Goal: Task Accomplishment & Management: Manage account settings

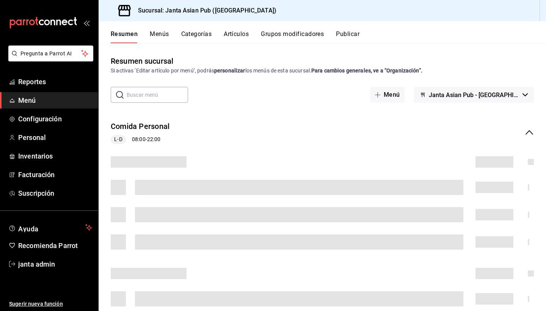
click at [301, 34] on button "Grupos modificadores" at bounding box center [292, 36] width 63 height 13
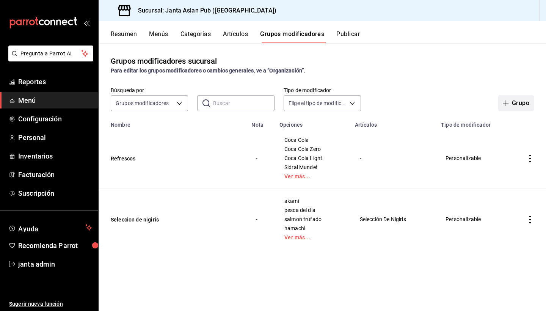
click at [522, 107] on button "Grupo" at bounding box center [516, 103] width 36 height 16
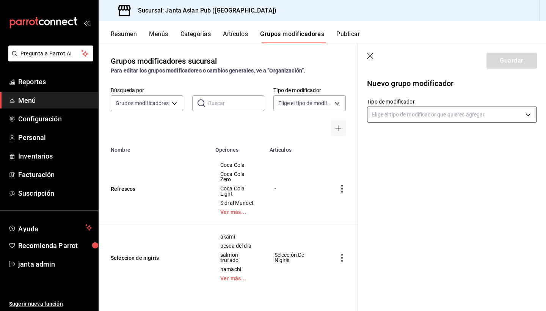
click at [409, 118] on body "Pregunta a Parrot AI Reportes Menú Configuración Personal Inventarios Facturaci…" at bounding box center [273, 155] width 546 height 311
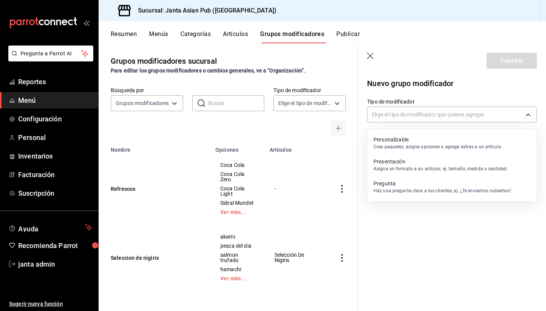
click at [412, 146] on p "Crea paquetes, asigna opciones o agrega extras a un artículo." at bounding box center [437, 146] width 129 height 7
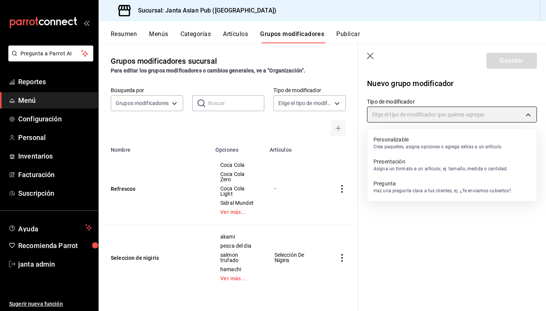
type input "CUSTOMIZABLE"
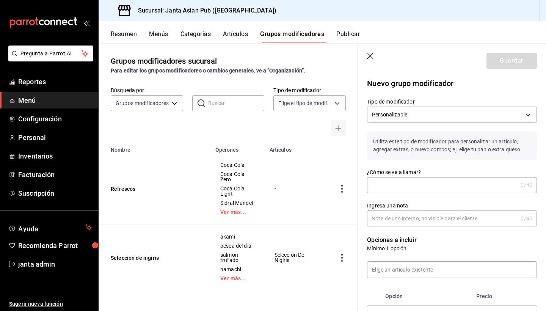
click at [403, 187] on input "¿Cómo se va a llamar?" at bounding box center [442, 184] width 151 height 15
click at [377, 184] on input "modificadores Bar" at bounding box center [440, 184] width 147 height 15
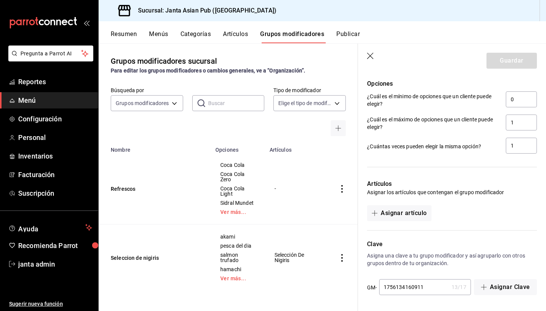
scroll to position [311, 0]
type input "Modificadores Bar"
click at [394, 217] on button "Asignar artículo" at bounding box center [399, 213] width 64 height 16
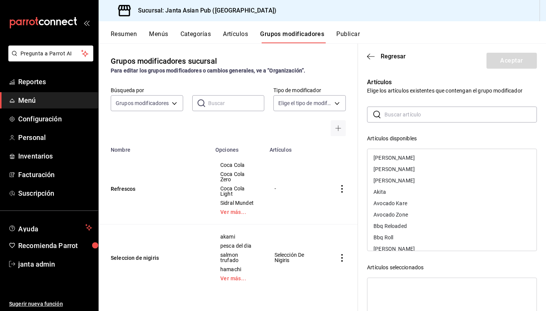
click at [409, 115] on input "text" at bounding box center [460, 114] width 152 height 15
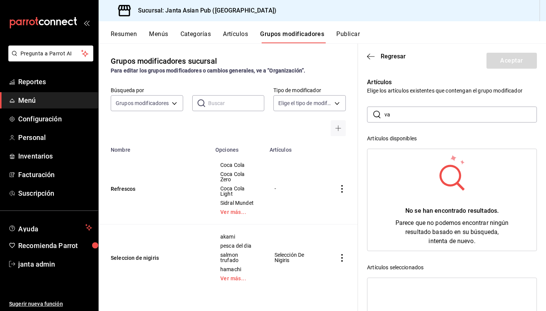
type input "v"
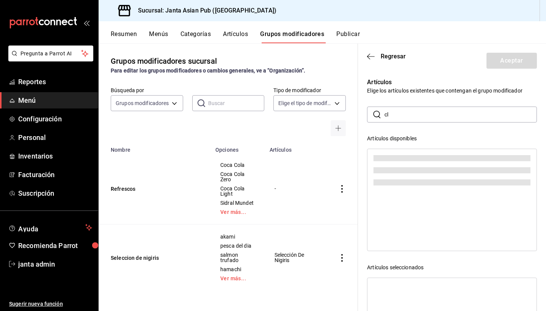
type input "c"
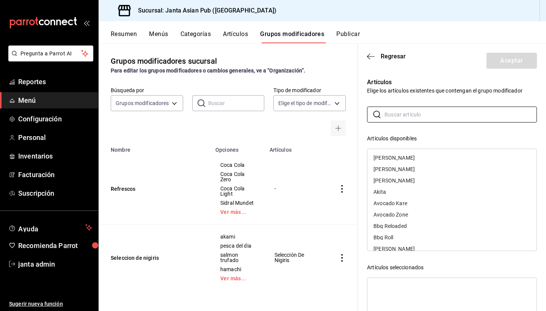
scroll to position [0, 0]
click at [402, 115] on input "text" at bounding box center [460, 114] width 152 height 15
click at [458, 141] on div "Artículos disponibles" at bounding box center [452, 139] width 170 height 8
click at [438, 72] on header "Regresar Aceptar" at bounding box center [452, 59] width 188 height 31
click at [421, 111] on input "text" at bounding box center [460, 114] width 152 height 15
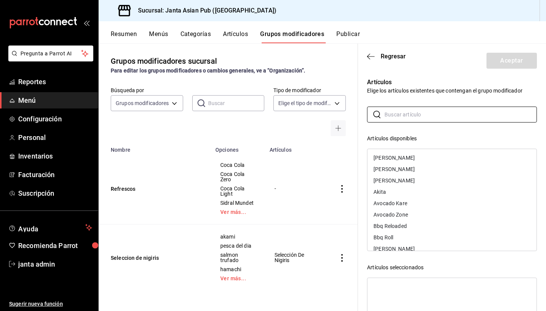
click at [444, 55] on header "Regresar Aceptar" at bounding box center [452, 59] width 188 height 31
click at [369, 57] on icon "button" at bounding box center [371, 56] width 8 height 7
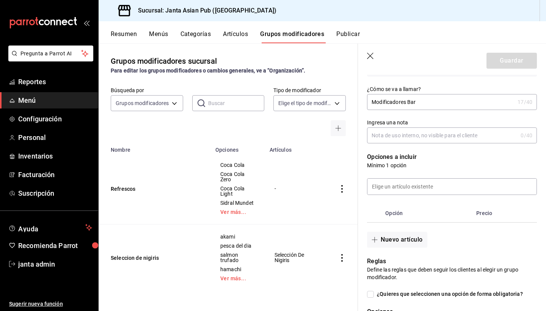
scroll to position [96, 0]
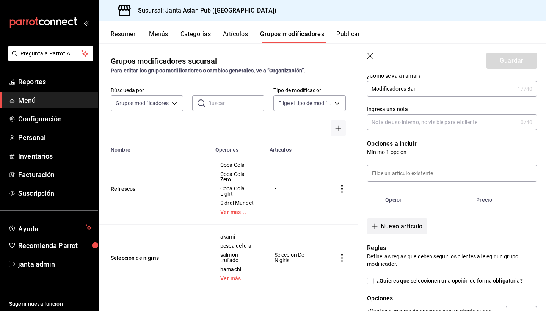
click at [400, 229] on button "Nuevo artículo" at bounding box center [397, 226] width 60 height 16
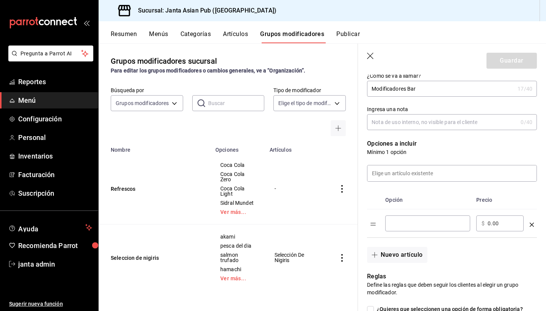
click at [406, 223] on input "optionsTable" at bounding box center [428, 224] width 74 height 8
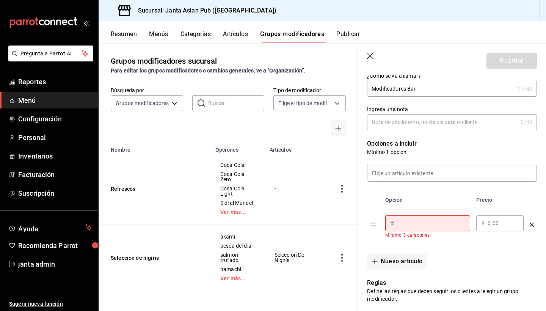
type input "c"
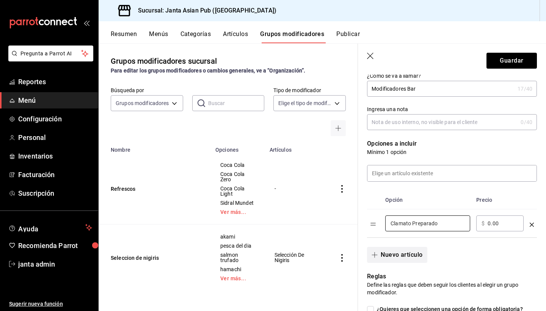
type input "Clamato Preparado"
click at [398, 258] on button "Nuevo artículo" at bounding box center [397, 255] width 60 height 16
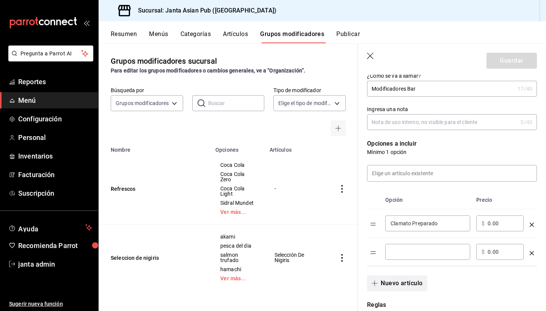
click at [398, 258] on div "​" at bounding box center [427, 252] width 85 height 16
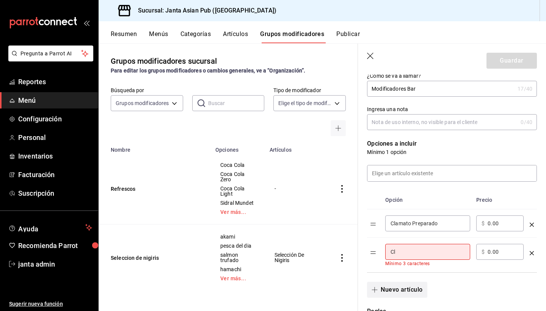
type input "C"
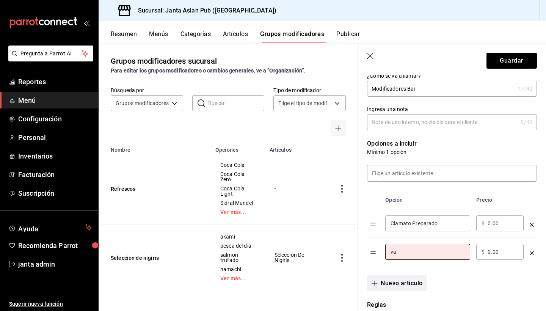
type input "v"
type input "[PERSON_NAME]"
click at [398, 284] on button "Nuevo artículo" at bounding box center [397, 283] width 60 height 16
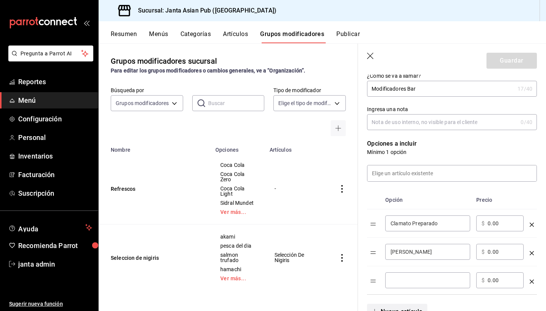
click at [398, 284] on input "optionsTable" at bounding box center [428, 280] width 74 height 8
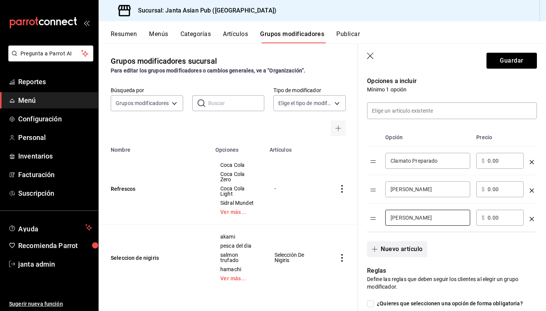
scroll to position [164, 0]
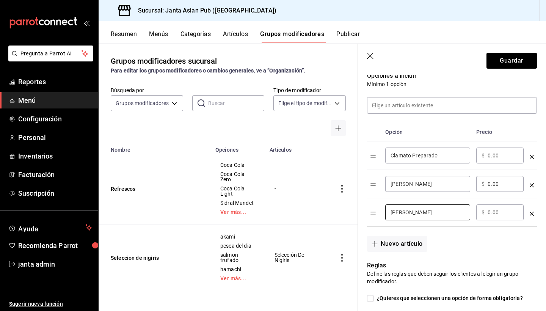
type input "[PERSON_NAME]"
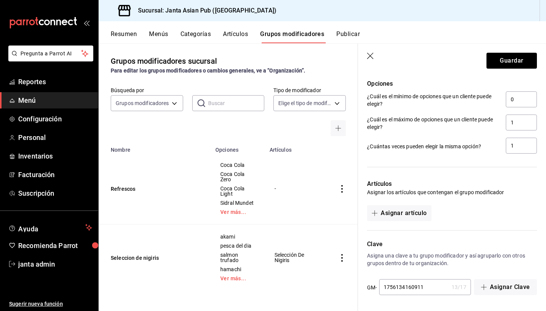
scroll to position [396, 0]
click at [414, 212] on button "Asignar artículo" at bounding box center [399, 213] width 64 height 16
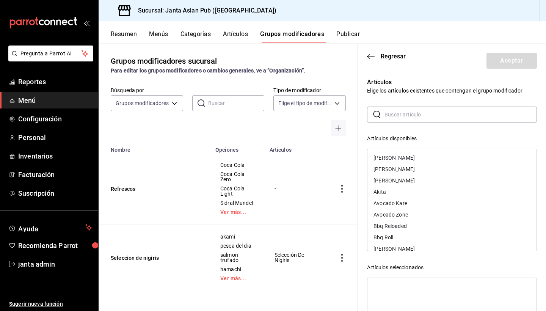
click at [400, 119] on input "text" at bounding box center [460, 114] width 152 height 15
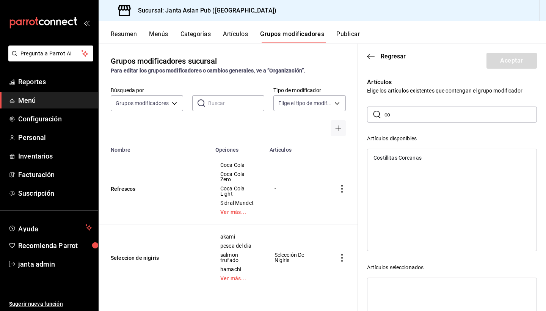
type input "c"
type input "C"
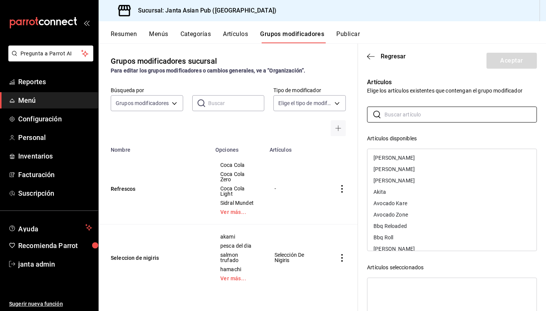
click at [280, 117] on div "Búsqueda por Grupos modificadores GROUP ​ ​ Tipo de modificador Elige el tipo d…" at bounding box center [228, 111] width 259 height 49
click at [407, 119] on input "text" at bounding box center [460, 114] width 152 height 15
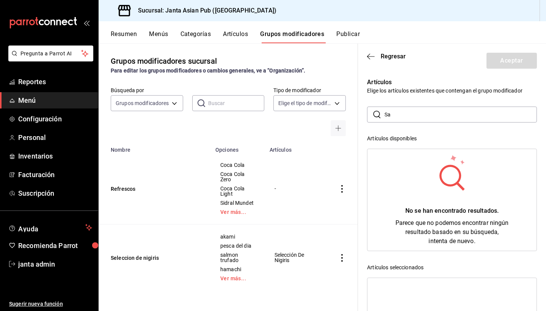
type input "S"
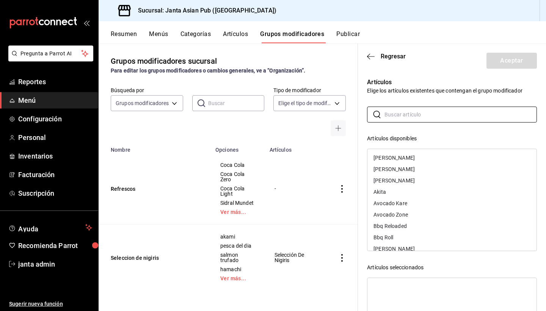
scroll to position [0, 0]
click at [439, 72] on header "Regresar Aceptar" at bounding box center [452, 59] width 188 height 31
click at [369, 58] on icon "button" at bounding box center [371, 56] width 8 height 7
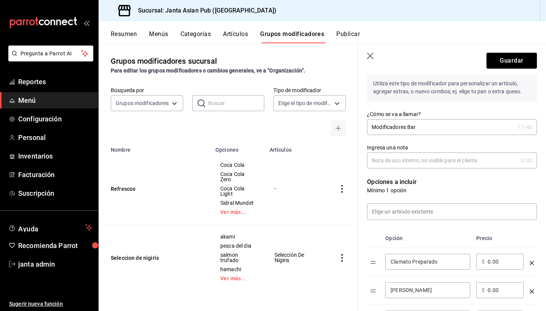
scroll to position [57, 0]
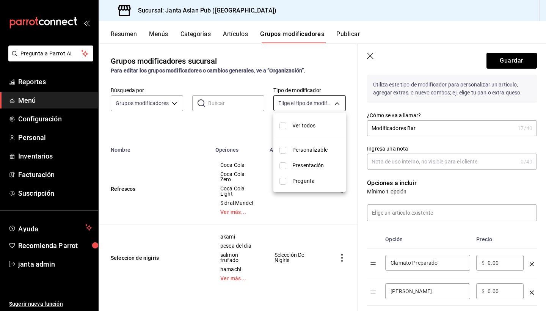
click at [337, 105] on body "Pregunta a Parrot AI Reportes Menú Configuración Personal Inventarios Facturaci…" at bounding box center [273, 155] width 546 height 311
click at [181, 125] on div at bounding box center [273, 155] width 546 height 311
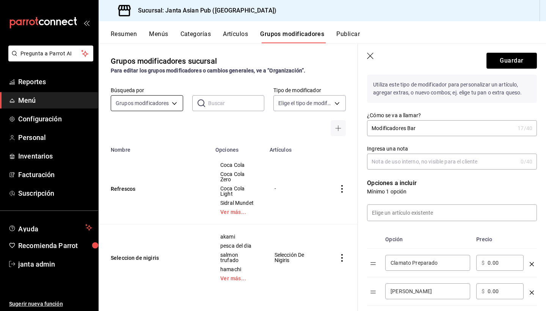
click at [176, 102] on body "Pregunta a Parrot AI Reportes Menú Configuración Personal Inventarios Facturaci…" at bounding box center [273, 155] width 546 height 311
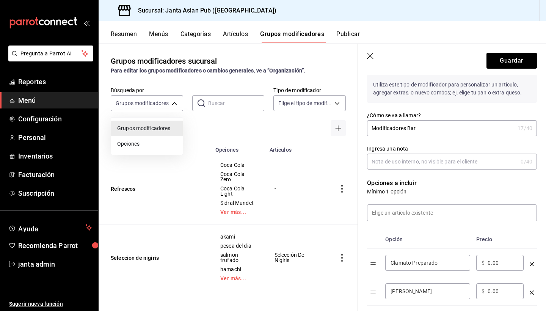
click at [149, 143] on span "Opciones" at bounding box center [147, 144] width 60 height 8
type input "OPTION"
click at [374, 56] on icon "button" at bounding box center [371, 57] width 8 height 8
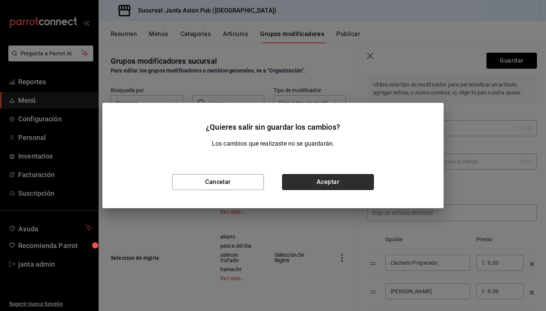
click at [299, 186] on button "Aceptar" at bounding box center [328, 182] width 92 height 16
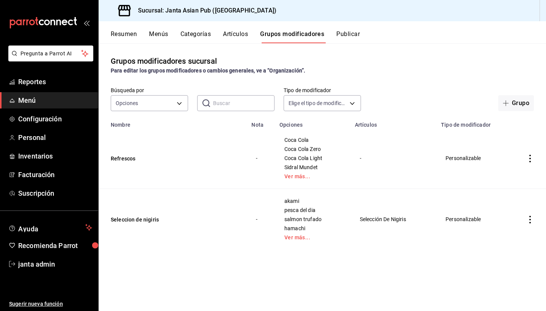
click at [236, 34] on button "Artículos" at bounding box center [235, 36] width 25 height 13
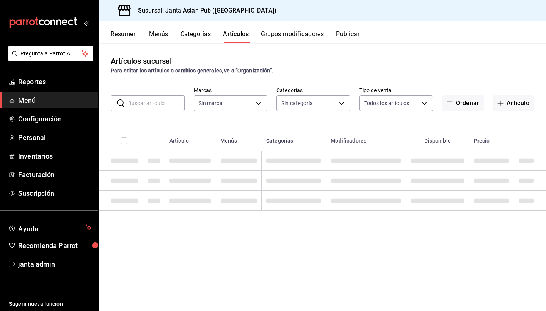
type input "1db30118-5670-46c3-9d09-b77bd7bb8fe6"
type input "0373631b-f7e6-4897-a87e-47e6139ee931,3094713c-04df-4c53-91d1-f5154d8fbc53,578f3…"
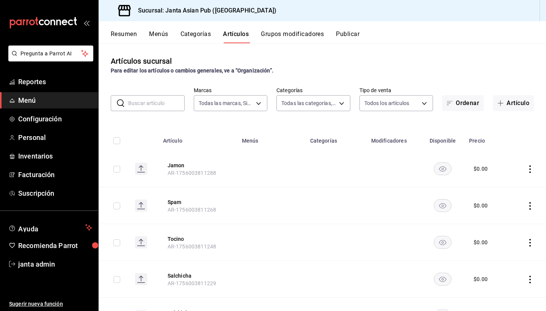
click at [163, 102] on input "text" at bounding box center [156, 103] width 56 height 15
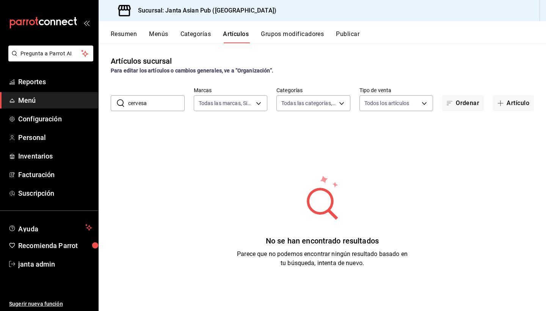
type input "cerveza"
drag, startPoint x: 163, startPoint y: 102, endPoint x: 149, endPoint y: 181, distance: 80.3
click at [149, 181] on div "No se han encontrado resultados Parece que no podemos encontrar ningún resultad…" at bounding box center [322, 221] width 447 height 190
drag, startPoint x: 150, startPoint y: 105, endPoint x: 103, endPoint y: 104, distance: 47.4
click at [102, 104] on div "​ cerveza ​ Marcas Todas las marcas, Sin marca 1db30118-5670-46c3-9d09-b77bd7bb…" at bounding box center [322, 99] width 447 height 24
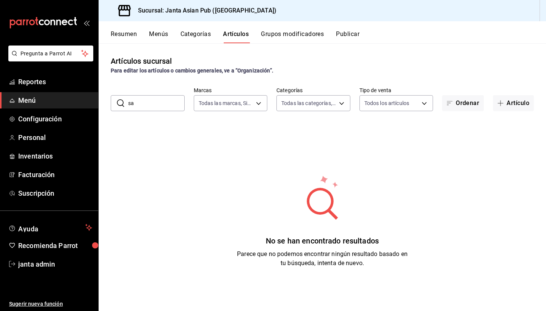
type input "s"
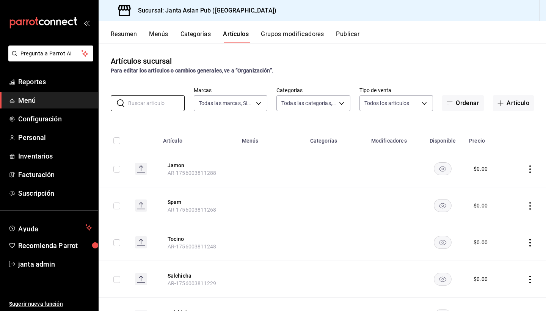
click at [155, 38] on button "Menús" at bounding box center [158, 36] width 19 height 13
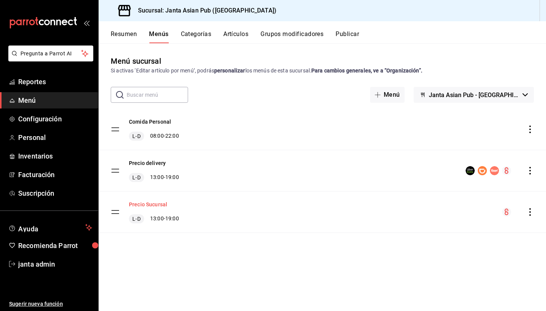
click at [164, 206] on button "Precio Sucursal" at bounding box center [148, 205] width 38 height 8
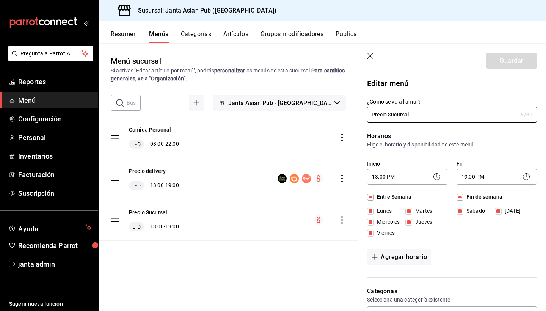
click at [370, 55] on icon "button" at bounding box center [370, 56] width 6 height 6
checkbox input "false"
type input "1756134803210"
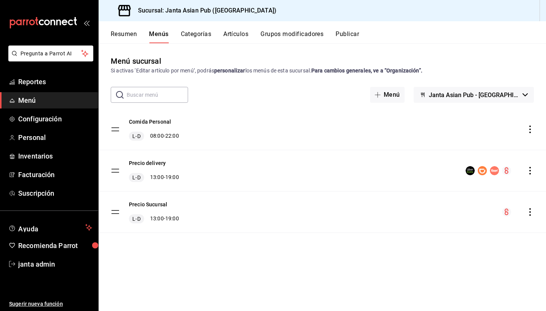
click at [117, 210] on tbody "Comida Personal L-D 08:00 - 22:00 Precio delivery L-D 13:00 - 19:00 Precio Sucu…" at bounding box center [322, 171] width 447 height 124
click at [155, 203] on button "Precio Sucursal" at bounding box center [148, 205] width 38 height 8
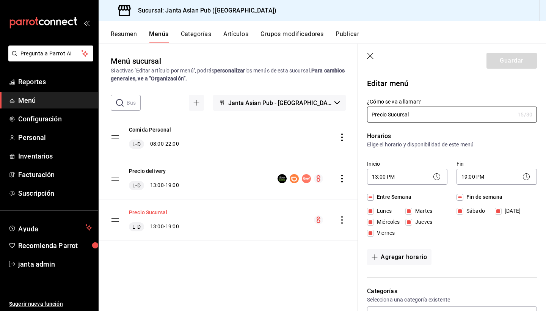
click at [155, 203] on div "Precio Sucursal L-D 13:00 - 19:00" at bounding box center [228, 219] width 259 height 41
click at [369, 57] on icon "button" at bounding box center [371, 57] width 8 height 8
checkbox input "false"
type input "1756134858907"
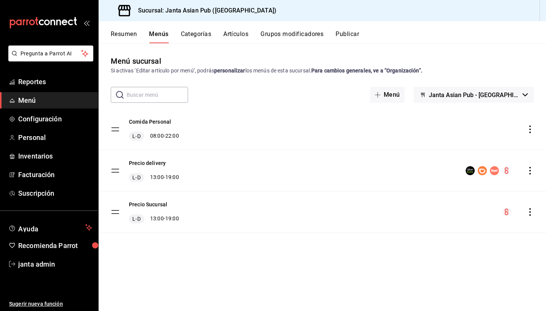
click at [53, 102] on span "Menú" at bounding box center [55, 100] width 74 height 10
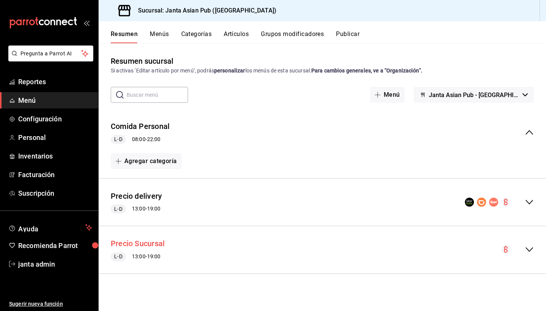
click at [156, 247] on button "Precio Sucursal" at bounding box center [138, 243] width 54 height 11
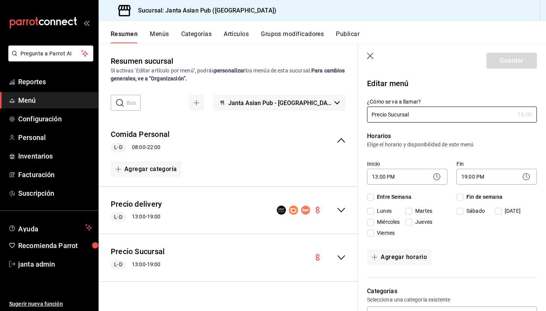
checkbox input "true"
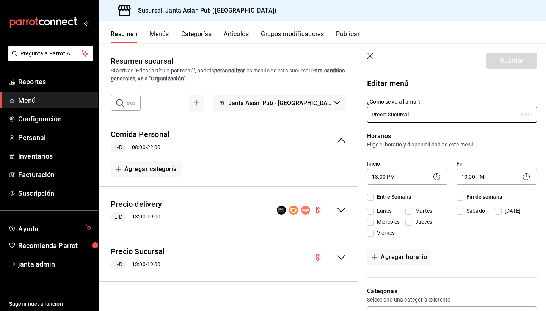
checkbox input "true"
click at [372, 56] on icon "button" at bounding box center [371, 57] width 8 height 8
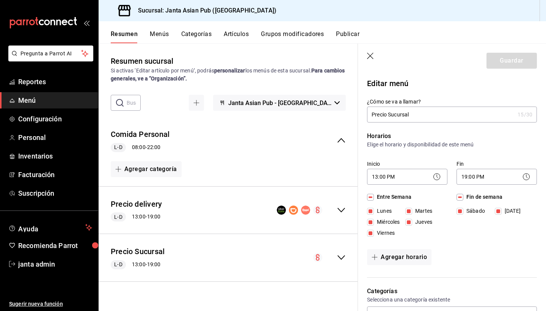
checkbox input "false"
type input "1756134871151"
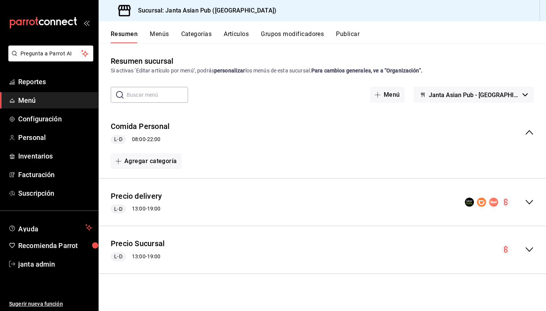
click at [529, 252] on icon "collapse-menu-row" at bounding box center [529, 249] width 9 height 9
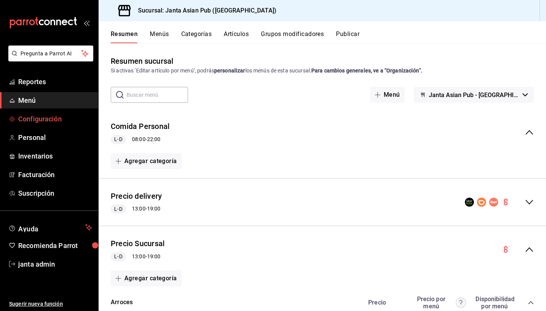
click at [42, 118] on span "Configuración" at bounding box center [55, 119] width 74 height 10
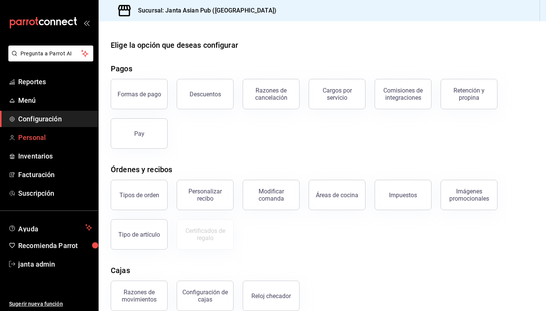
click at [35, 141] on span "Personal" at bounding box center [55, 137] width 74 height 10
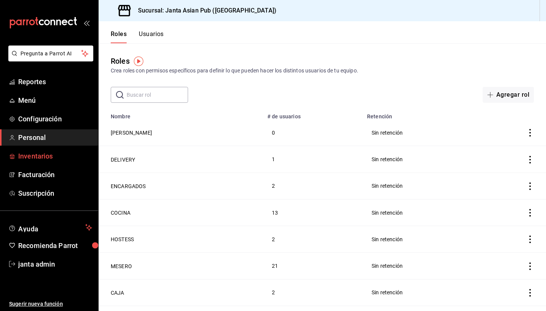
click at [37, 160] on span "Inventarios" at bounding box center [55, 156] width 74 height 10
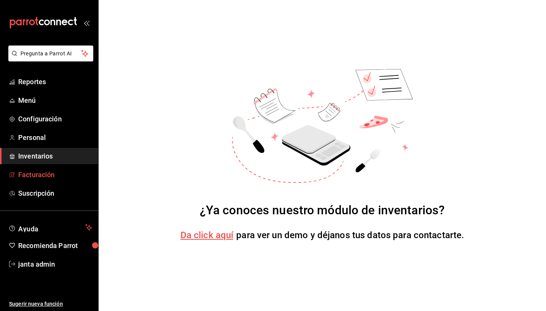
click at [37, 176] on span "Facturación" at bounding box center [55, 174] width 74 height 10
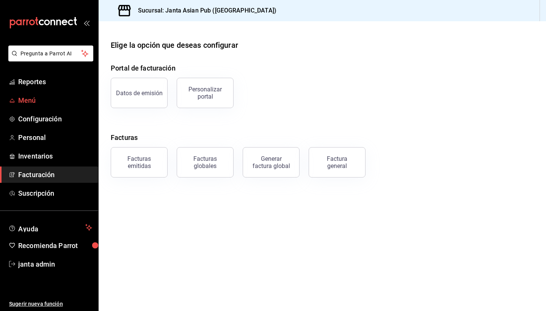
click at [30, 102] on span "Menú" at bounding box center [55, 100] width 74 height 10
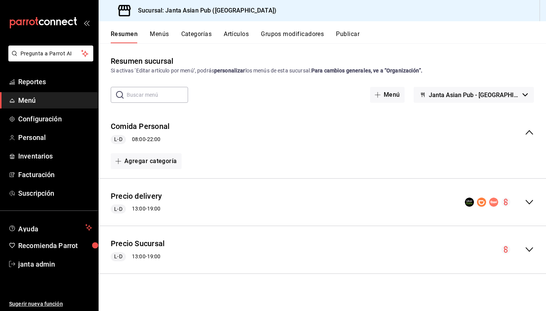
click at [530, 248] on icon "collapse-menu-row" at bounding box center [529, 249] width 9 height 9
click at [527, 202] on icon "collapse-menu-row" at bounding box center [529, 202] width 9 height 9
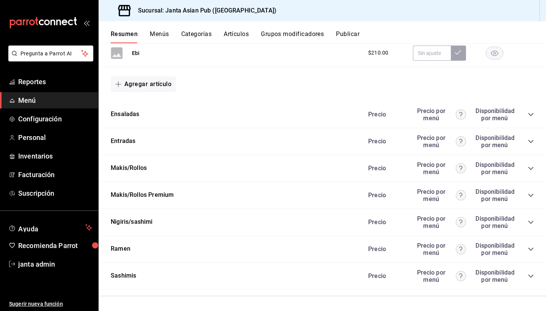
click at [161, 33] on button "Menús" at bounding box center [159, 36] width 19 height 13
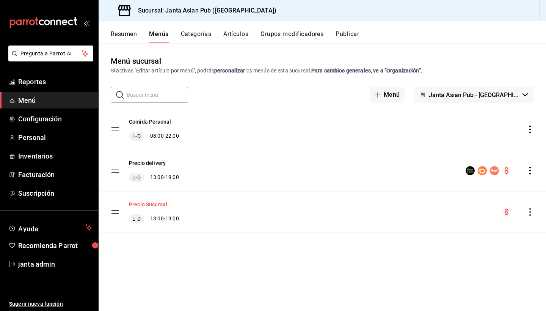
click at [157, 204] on button "Precio Sucursal" at bounding box center [148, 205] width 38 height 8
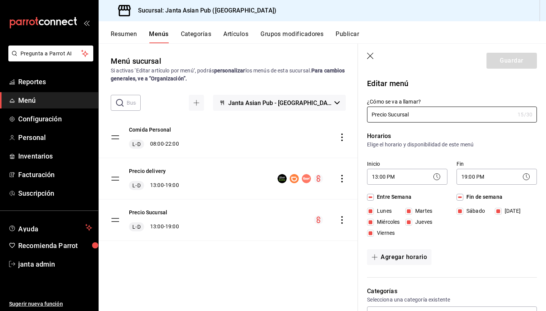
click at [369, 56] on icon "button" at bounding box center [371, 57] width 8 height 8
checkbox input "false"
type input "1756135210131"
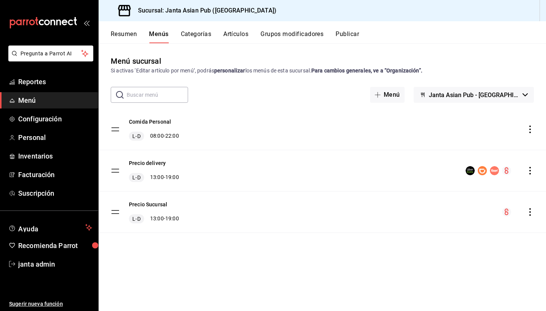
click at [199, 37] on button "Categorías" at bounding box center [196, 36] width 31 height 13
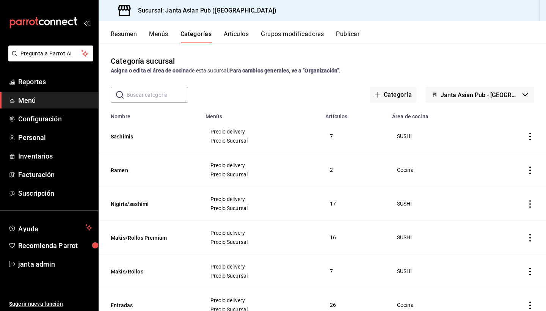
click at [160, 35] on button "Menús" at bounding box center [158, 36] width 19 height 13
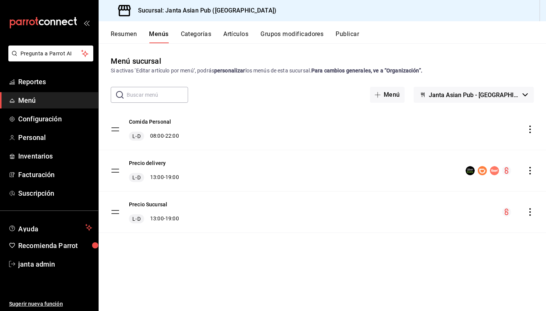
click at [39, 102] on span "Menú" at bounding box center [55, 100] width 74 height 10
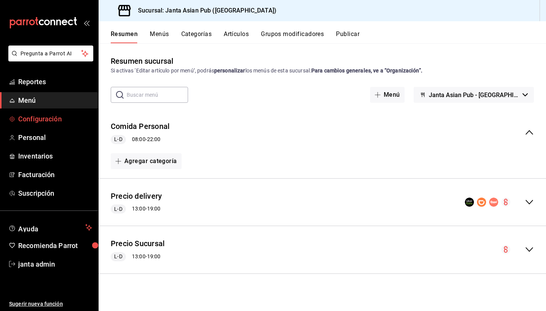
click at [56, 124] on link "Configuración" at bounding box center [49, 119] width 98 height 16
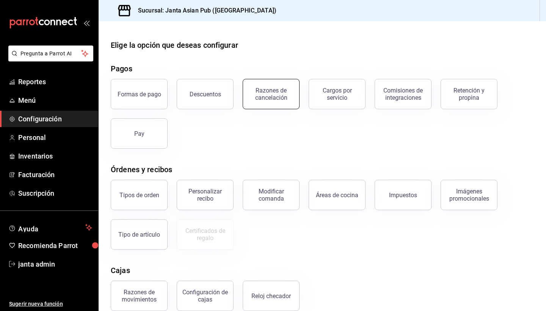
click at [290, 90] on div "Razones de cancelación" at bounding box center [271, 94] width 47 height 14
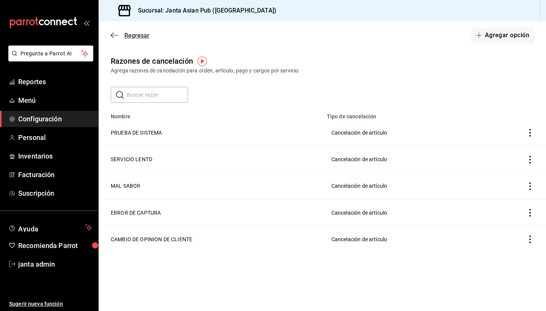
click at [117, 32] on span "Regresar" at bounding box center [130, 35] width 39 height 7
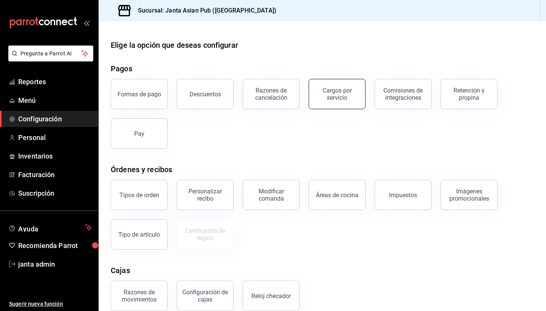
click at [324, 101] on button "Cargos por servicio" at bounding box center [337, 94] width 57 height 30
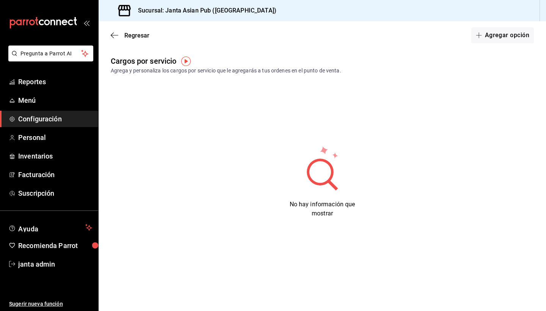
click at [187, 60] on img "button" at bounding box center [185, 60] width 9 height 9
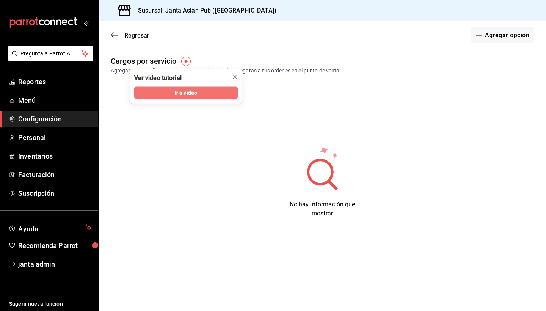
click at [180, 92] on span "Ir a video" at bounding box center [186, 93] width 22 height 8
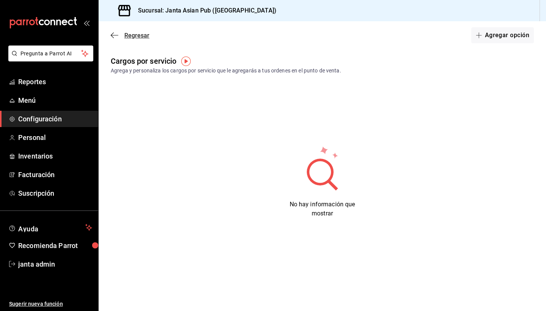
click at [114, 34] on icon "button" at bounding box center [115, 35] width 8 height 7
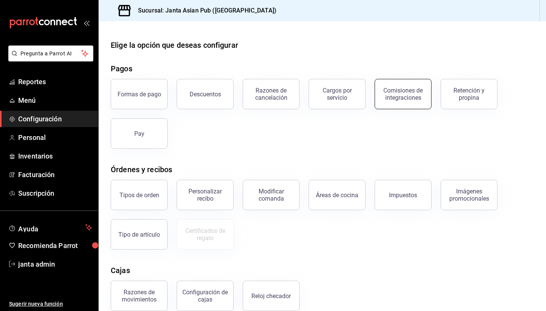
click at [409, 98] on div "Comisiones de integraciones" at bounding box center [403, 94] width 47 height 14
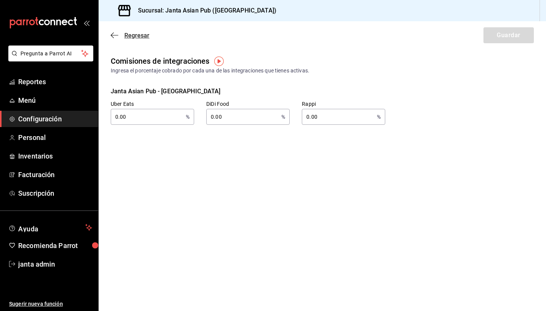
click at [115, 36] on icon "button" at bounding box center [115, 35] width 8 height 7
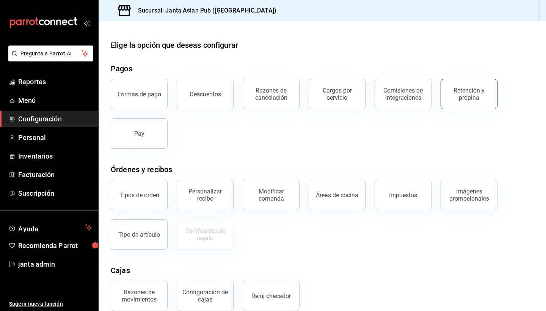
click at [487, 94] on div "Retención y propina" at bounding box center [469, 94] width 47 height 14
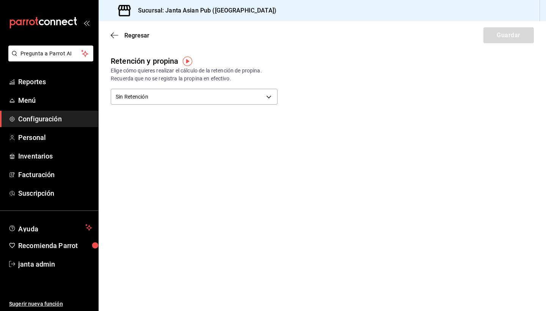
click at [188, 58] on img "button" at bounding box center [187, 60] width 9 height 9
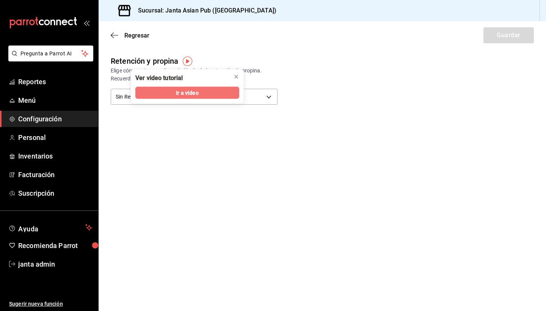
click at [176, 93] on span "Ir a video" at bounding box center [187, 93] width 22 height 8
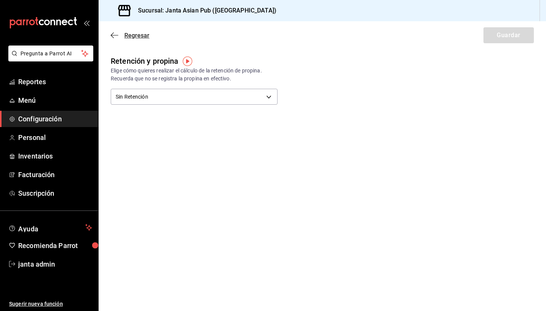
click at [115, 35] on icon "button" at bounding box center [115, 35] width 8 height 0
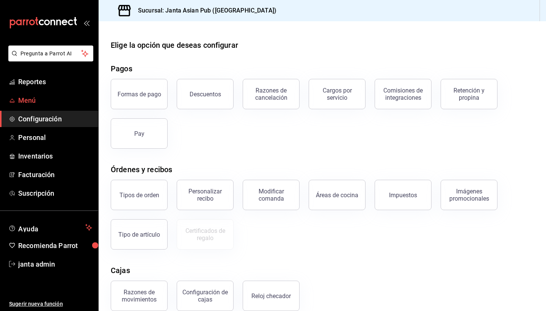
click at [41, 104] on span "Menú" at bounding box center [55, 100] width 74 height 10
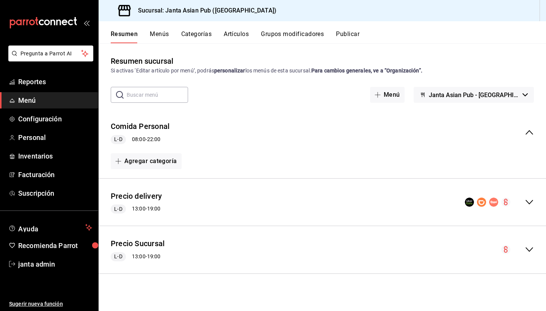
click at [529, 248] on icon "collapse-menu-row" at bounding box center [529, 249] width 9 height 9
click at [159, 34] on button "Menús" at bounding box center [159, 36] width 19 height 13
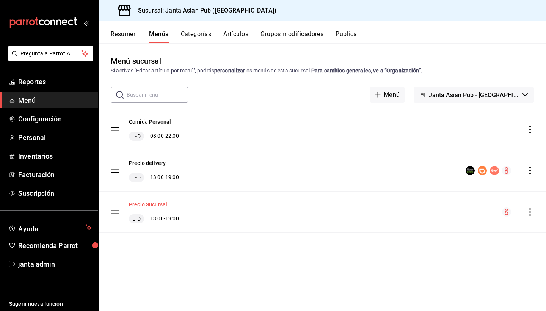
click at [157, 206] on button "Precio Sucursal" at bounding box center [148, 205] width 38 height 8
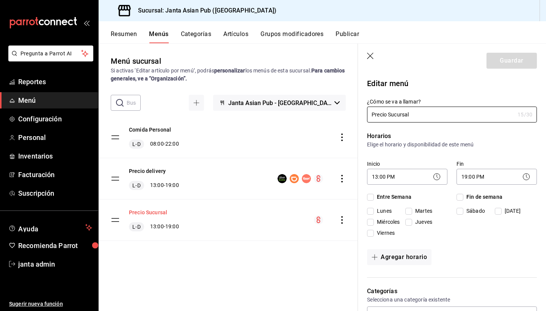
checkbox input "true"
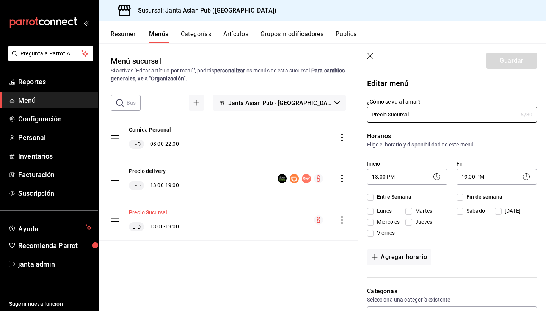
checkbox input "true"
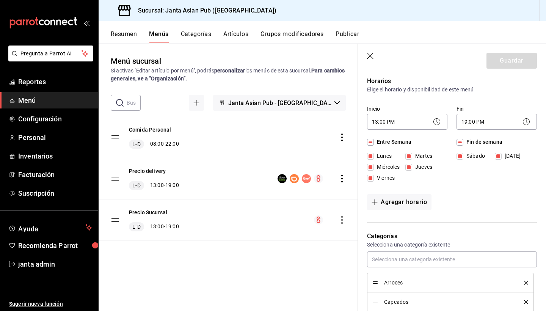
scroll to position [54, 0]
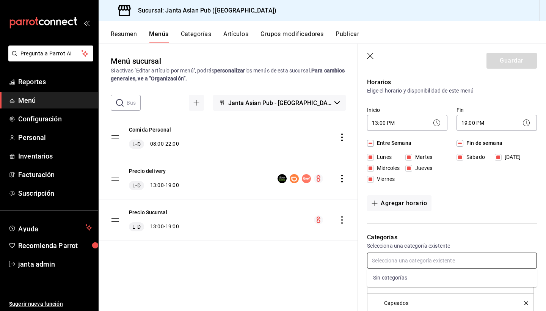
click at [443, 261] on input "text" at bounding box center [452, 261] width 170 height 16
click at [483, 205] on div "Agregar horario" at bounding box center [452, 203] width 170 height 16
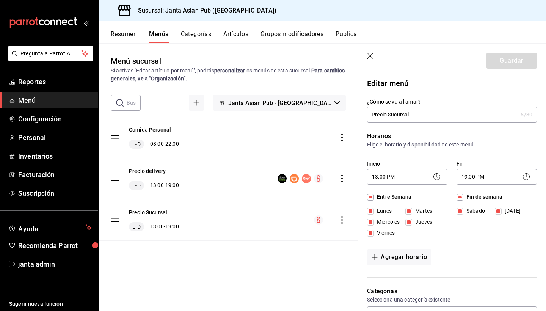
scroll to position [0, 0]
click at [435, 176] on icon at bounding box center [436, 176] width 9 height 9
click at [393, 174] on body "Pregunta a Parrot AI Reportes Menú Configuración Personal Inventarios Facturaci…" at bounding box center [273, 155] width 546 height 311
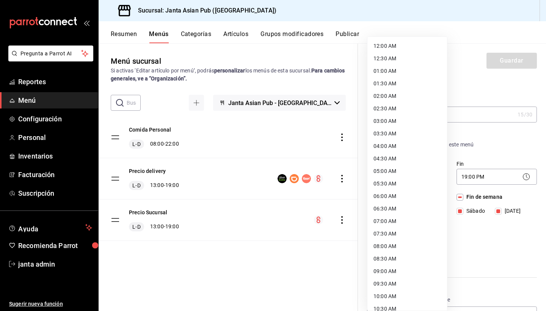
scroll to position [198, 0]
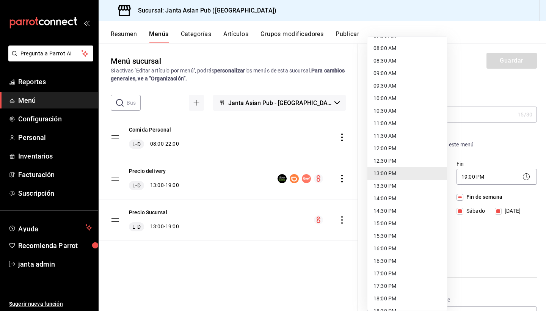
click at [401, 50] on li "08:00 AM" at bounding box center [407, 48] width 80 height 13
type input "08:00"
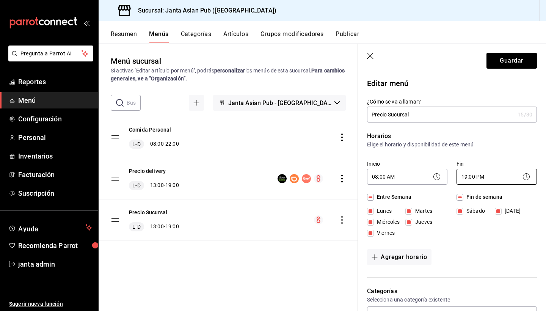
click at [506, 176] on body "Pregunta a Parrot AI Reportes Menú Configuración Personal Inventarios Facturaci…" at bounding box center [273, 155] width 546 height 311
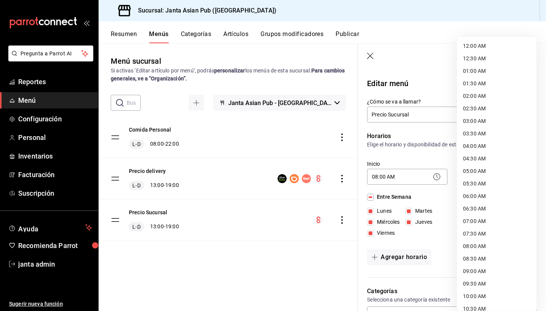
scroll to position [345, 0]
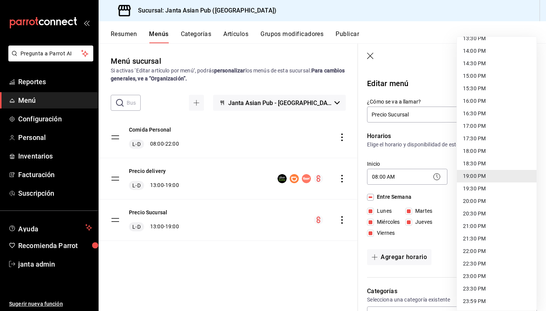
click at [471, 300] on li "23:59 PM" at bounding box center [497, 301] width 80 height 13
type input "23:59"
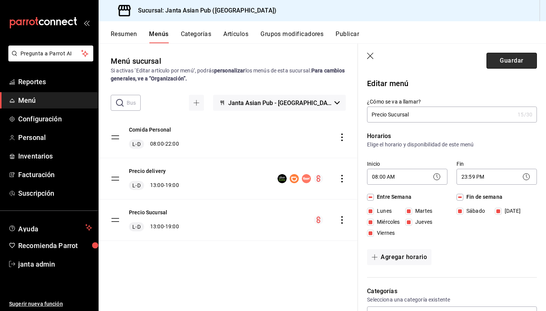
click at [514, 58] on button "Guardar" at bounding box center [511, 61] width 50 height 16
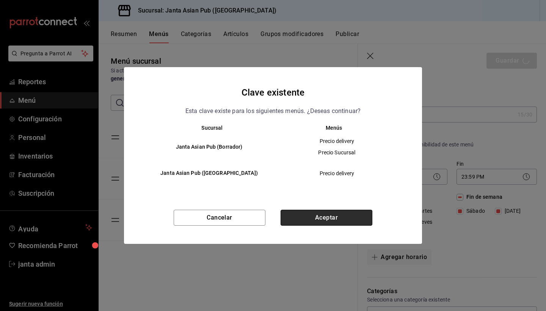
click at [340, 213] on button "Aceptar" at bounding box center [327, 218] width 92 height 16
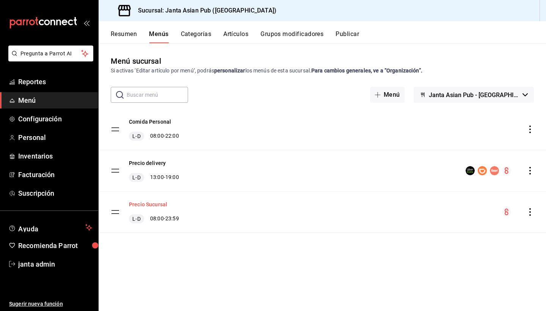
click at [159, 206] on button "Precio Sucursal" at bounding box center [148, 205] width 38 height 8
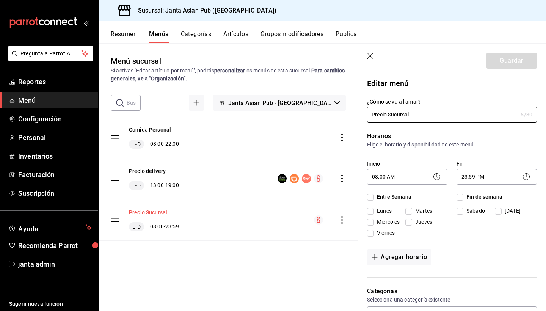
checkbox input "true"
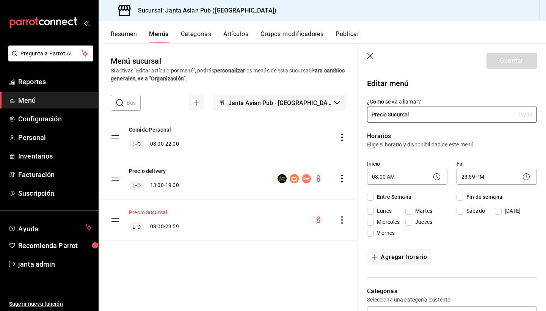
checkbox input "true"
click at [370, 55] on icon "button" at bounding box center [371, 57] width 8 height 8
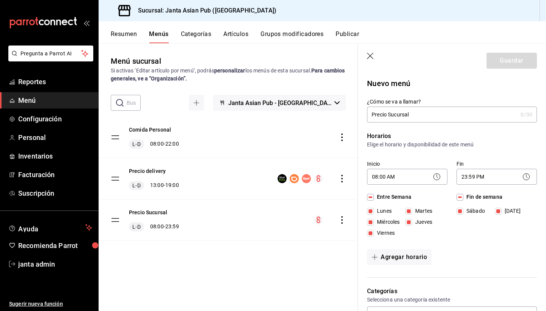
checkbox input "false"
type input "1756136099626"
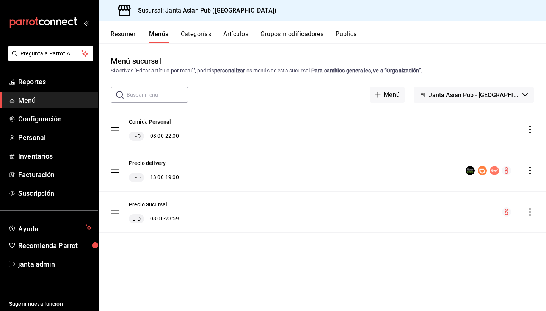
click at [188, 36] on button "Categorías" at bounding box center [196, 36] width 31 height 13
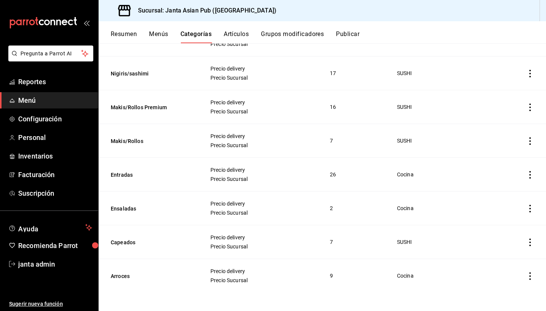
click at [235, 31] on button "Artículos" at bounding box center [236, 36] width 25 height 13
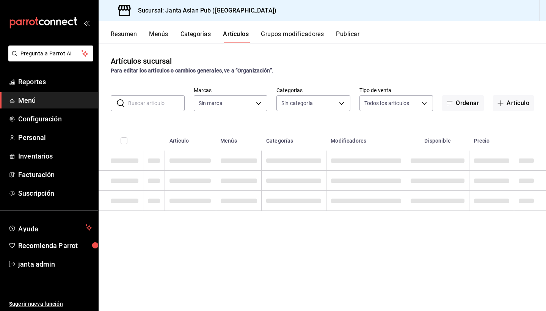
type input "1db30118-5670-46c3-9d09-b77bd7bb8fe6"
type input "0373631b-f7e6-4897-a87e-47e6139ee931,3094713c-04df-4c53-91d1-f5154d8fbc53,578f3…"
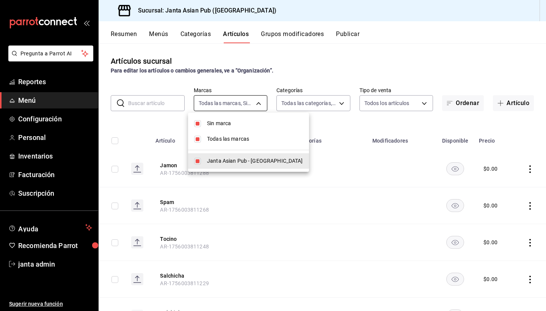
click at [258, 104] on body "Pregunta a Parrot AI Reportes Menú Configuración Personal Inventarios Facturaci…" at bounding box center [273, 155] width 546 height 311
click at [258, 104] on div at bounding box center [273, 155] width 546 height 311
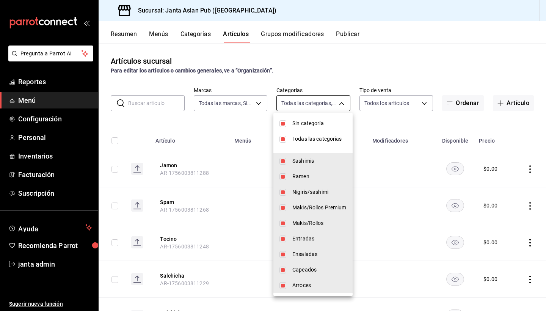
click at [346, 100] on body "Pregunta a Parrot AI Reportes Menú Configuración Personal Inventarios Facturaci…" at bounding box center [273, 155] width 546 height 311
click at [386, 55] on div at bounding box center [273, 155] width 546 height 311
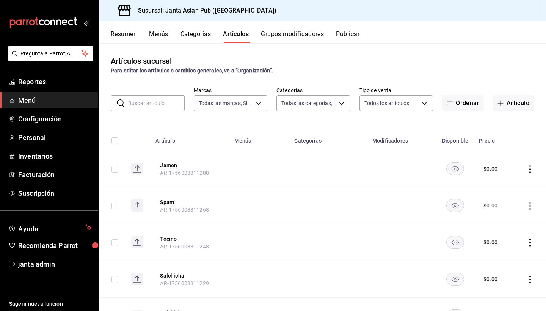
click at [150, 35] on button "Menús" at bounding box center [158, 36] width 19 height 13
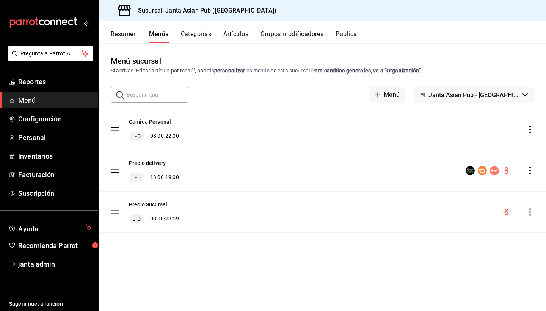
click at [531, 211] on icon "actions" at bounding box center [530, 212] width 8 height 8
click at [453, 257] on span "Previsualizar" at bounding box center [470, 260] width 93 height 8
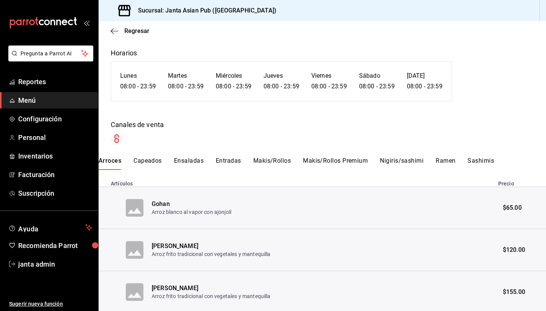
scroll to position [23, 0]
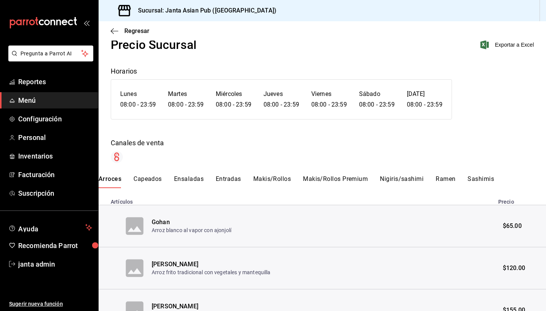
click at [139, 180] on button "Capeados" at bounding box center [147, 181] width 28 height 13
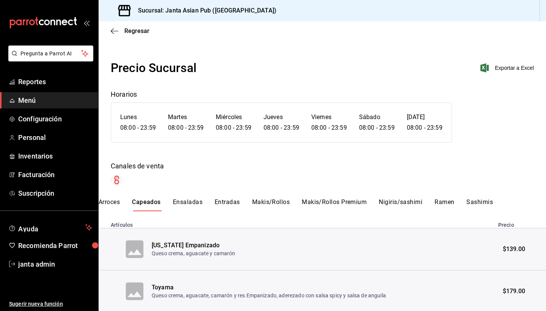
click at [187, 201] on button "Ensaladas" at bounding box center [188, 204] width 30 height 13
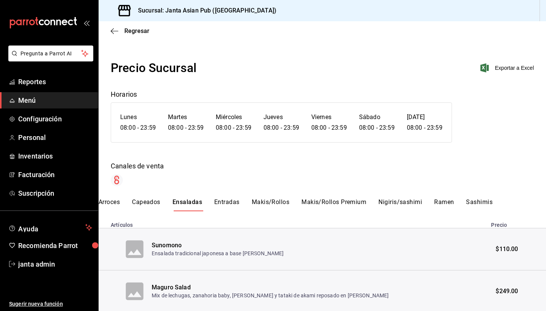
click at [227, 201] on button "Entradas" at bounding box center [226, 204] width 25 height 13
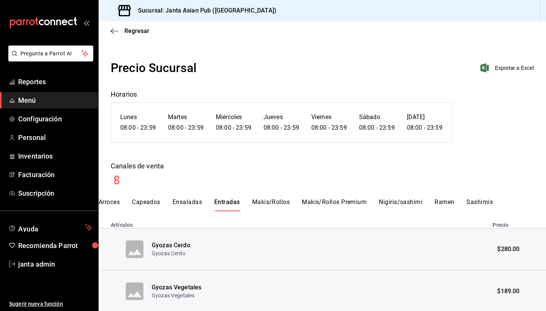
click at [268, 203] on button "Makis/Rollos" at bounding box center [271, 204] width 38 height 13
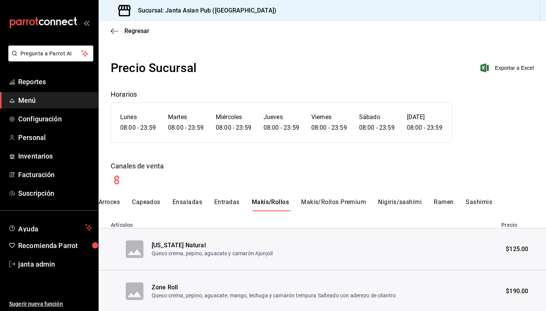
click at [319, 203] on button "Makis/Rollos Premium" at bounding box center [333, 204] width 65 height 13
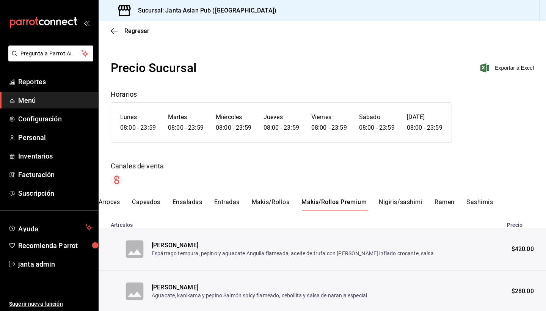
click at [390, 202] on button "Nigiris/sashimi" at bounding box center [401, 204] width 44 height 13
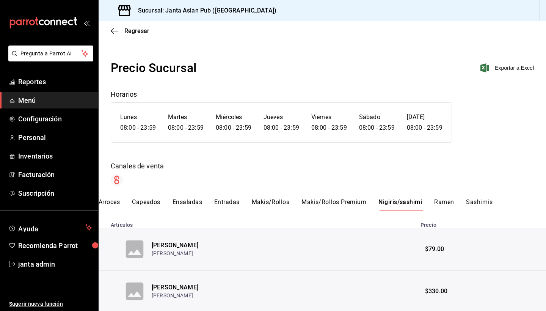
click at [453, 203] on button "Ramen" at bounding box center [444, 204] width 20 height 13
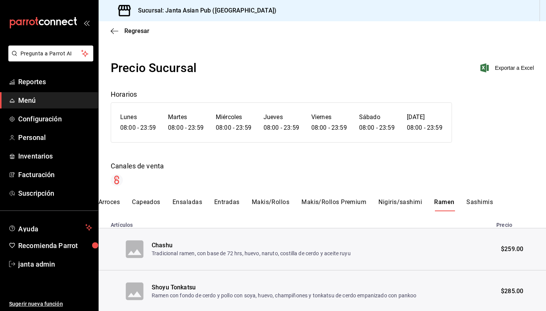
click at [491, 204] on button "Sashimis" at bounding box center [479, 204] width 27 height 13
click at [50, 100] on span "Menú" at bounding box center [55, 100] width 74 height 10
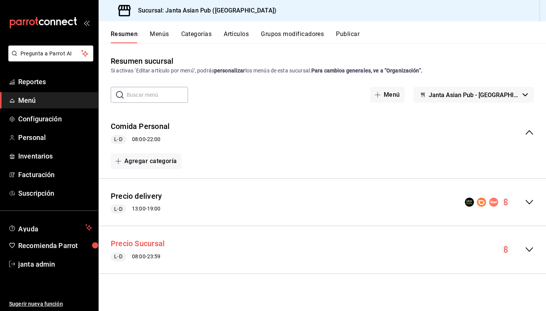
click at [141, 244] on button "Precio Sucursal" at bounding box center [138, 243] width 54 height 11
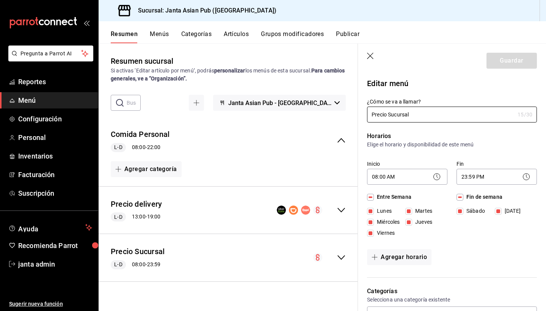
click at [369, 55] on icon "button" at bounding box center [370, 56] width 6 height 6
checkbox input "false"
type input "1756136879713"
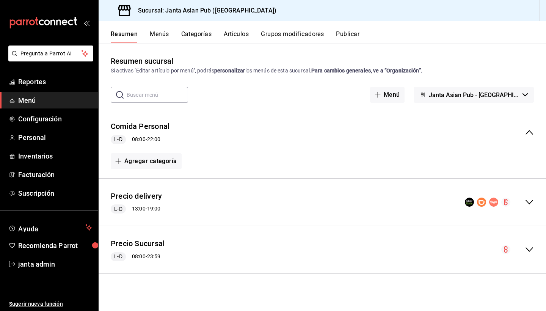
click at [527, 245] on icon "collapse-menu-row" at bounding box center [529, 249] width 9 height 9
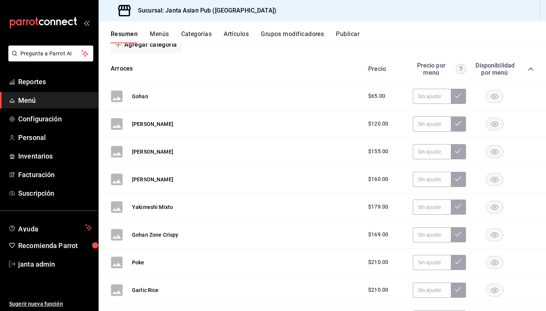
scroll to position [232, 0]
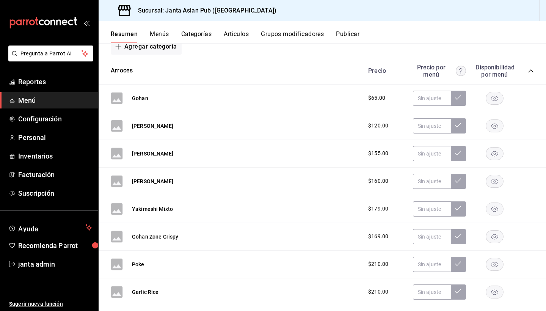
click at [530, 71] on icon "collapse-category-row" at bounding box center [531, 71] width 6 height 6
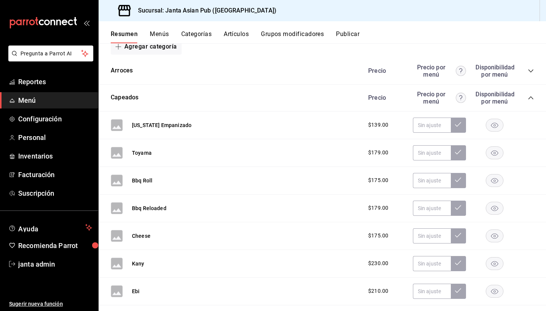
click at [530, 99] on icon "collapse-category-row" at bounding box center [531, 98] width 6 height 6
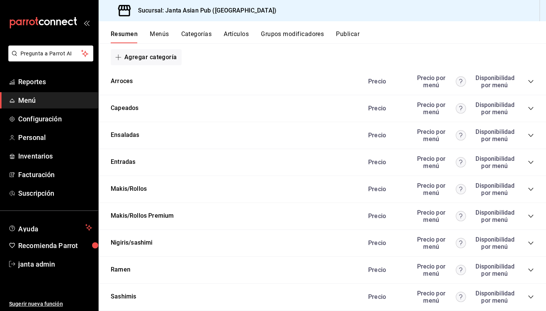
scroll to position [219, 0]
